Goal: Use online tool/utility: Utilize a website feature to perform a specific function

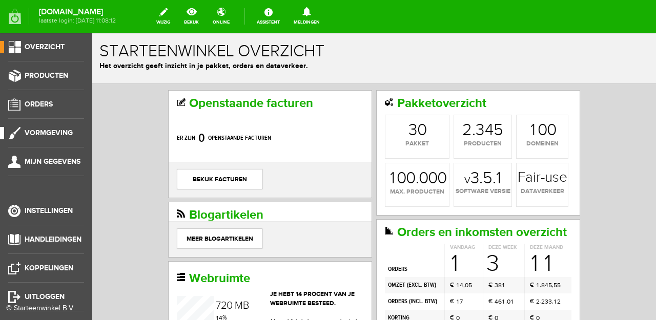
click at [48, 141] on li "Vormgeving" at bounding box center [46, 137] width 76 height 20
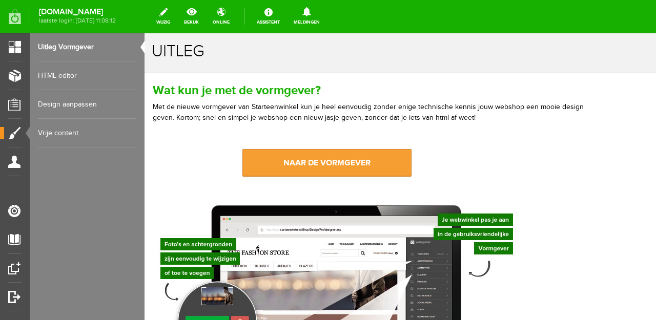
click at [300, 153] on link "naar de vormgever" at bounding box center [326, 163] width 169 height 28
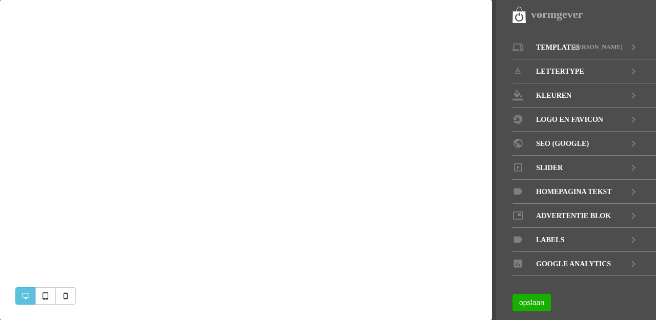
select select "1000"
click at [541, 165] on span "Slider" at bounding box center [549, 168] width 27 height 24
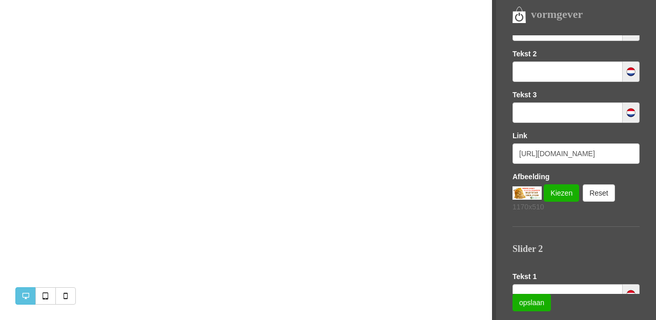
scroll to position [175, 0]
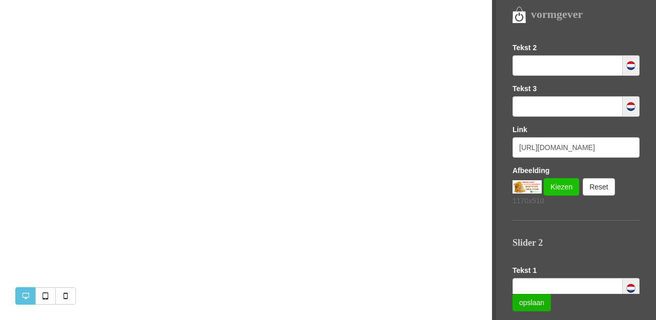
click at [555, 186] on link "Kiezen" at bounding box center [560, 186] width 35 height 17
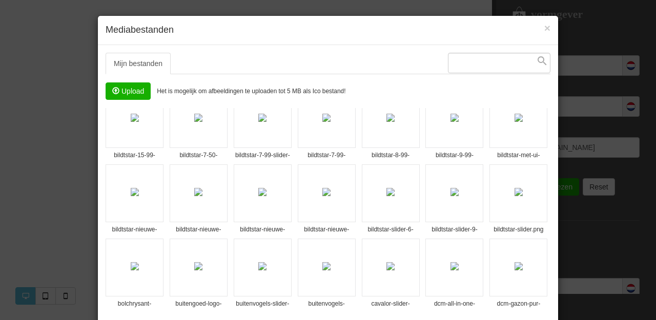
scroll to position [97, 0]
click at [547, 29] on span "×" at bounding box center [547, 28] width 6 height 12
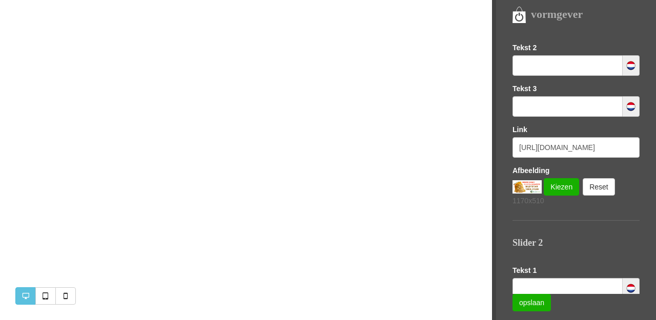
click at [547, 29] on nav "vormgever Templates Sacha LETTERTYPE KLEUREN LOGO EN FAVICON SEO (GOOGLE) Slide…" at bounding box center [574, 160] width 164 height 320
